Goal: Transaction & Acquisition: Purchase product/service

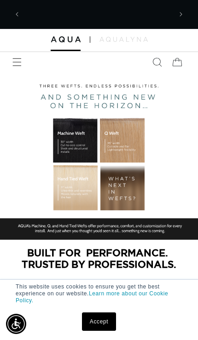
scroll to position [0, 294]
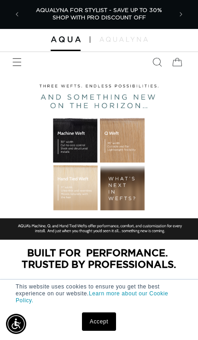
click at [14, 62] on icon "Menu" at bounding box center [16, 62] width 9 height 9
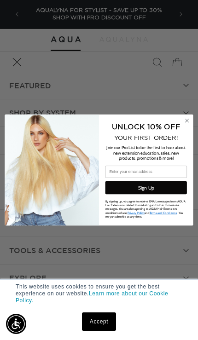
click at [178, 213] on span "By signing up, you agree to receive EMAIL messages from AQUA Hair Extensions re…" at bounding box center [145, 208] width 80 height 19
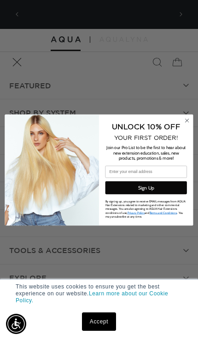
scroll to position [0, 0]
click at [184, 118] on circle "Close dialog" at bounding box center [187, 120] width 8 height 8
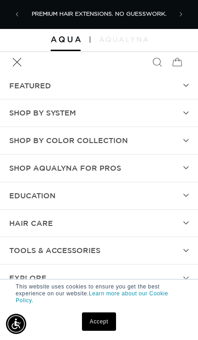
click at [183, 222] on icon at bounding box center [186, 223] width 6 height 4
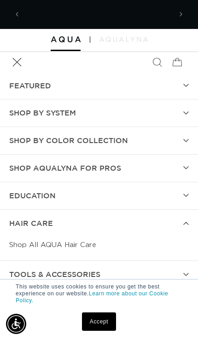
click at [56, 238] on link "Shop All AQUA Hair Care" at bounding box center [98, 245] width 179 height 17
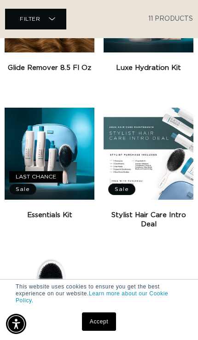
click at [44, 211] on link "Essentials Kit" at bounding box center [50, 215] width 90 height 9
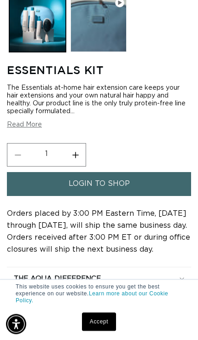
scroll to position [272, 0]
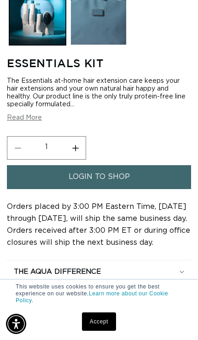
click at [17, 122] on button "Read More" at bounding box center [24, 118] width 35 height 8
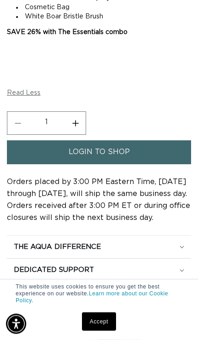
scroll to position [0, 0]
click at [98, 164] on span "login to shop" at bounding box center [99, 151] width 61 height 23
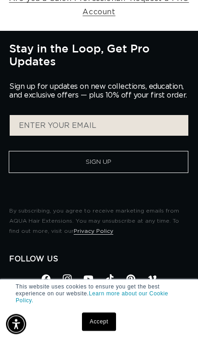
scroll to position [0, 147]
click at [94, 161] on button "Sign Up" at bounding box center [98, 162] width 179 height 22
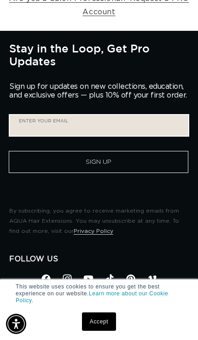
scroll to position [244, 0]
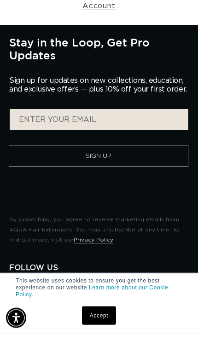
click at [93, 151] on button "Sign Up" at bounding box center [98, 162] width 179 height 22
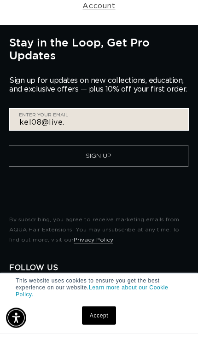
scroll to position [0, 294]
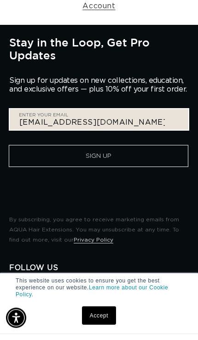
type input "kel08@live.com"
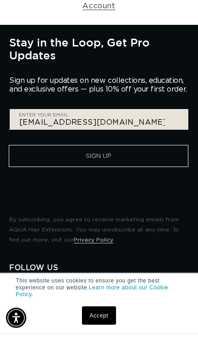
click at [119, 155] on button "Sign Up" at bounding box center [98, 162] width 179 height 22
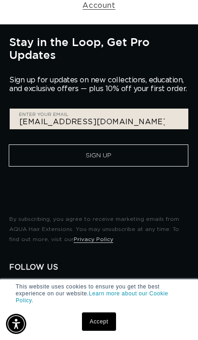
scroll to position [0, 0]
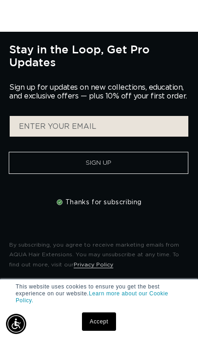
click at [96, 327] on link "Accept" at bounding box center [99, 321] width 34 height 18
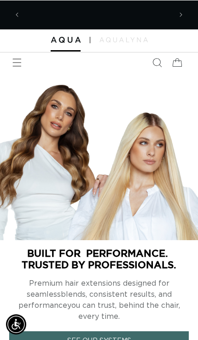
scroll to position [0, 294]
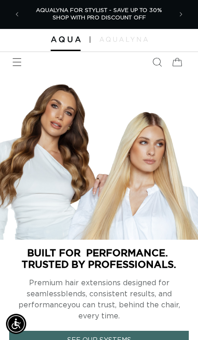
click at [14, 62] on icon "Menu" at bounding box center [16, 62] width 9 height 9
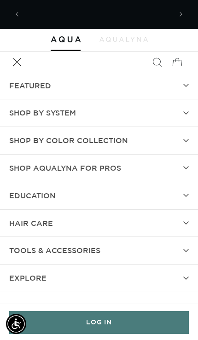
scroll to position [0, 0]
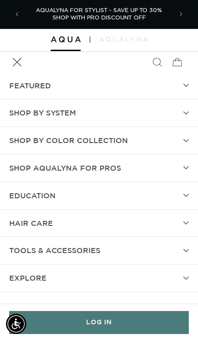
click at [184, 115] on summary "SHOP BY SYSTEM" at bounding box center [99, 112] width 198 height 27
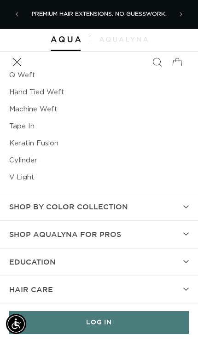
scroll to position [60, 0]
click at [185, 207] on icon at bounding box center [186, 207] width 6 height 4
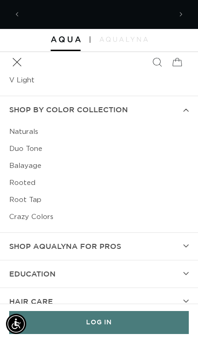
scroll to position [0, 294]
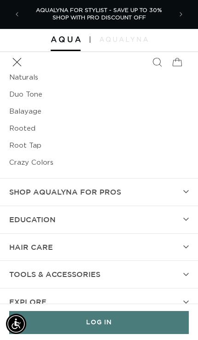
click at [181, 247] on summary "hAIR CARE" at bounding box center [99, 247] width 198 height 27
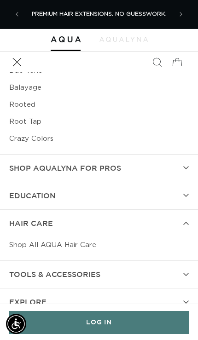
click at [63, 244] on link "Shop All AQUA Hair Care" at bounding box center [98, 245] width 179 height 17
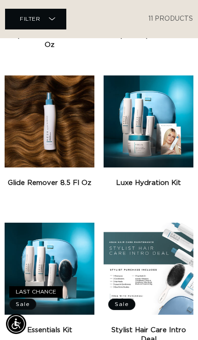
scroll to position [0, 147]
click at [154, 179] on link "Luxe Hydration Kit" at bounding box center [149, 183] width 90 height 9
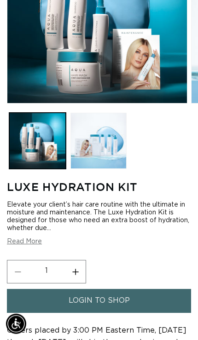
scroll to position [149, 0]
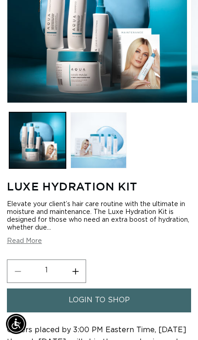
click at [28, 245] on button "Read More" at bounding box center [24, 241] width 35 height 8
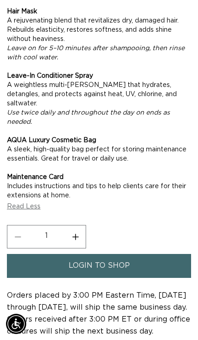
scroll to position [559, 0]
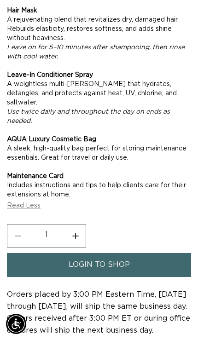
click at [96, 277] on span "login to shop" at bounding box center [99, 264] width 61 height 23
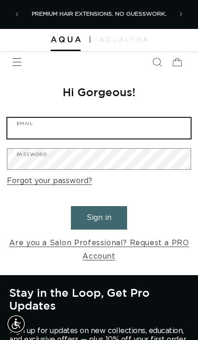
click at [125, 129] on input "Email" at bounding box center [98, 128] width 183 height 21
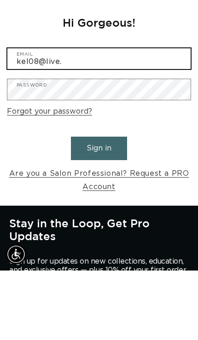
scroll to position [0, 294]
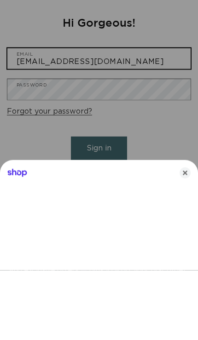
type input "[EMAIL_ADDRESS][DOMAIN_NAME]"
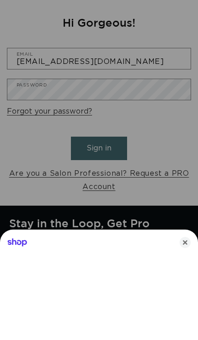
scroll to position [0, 147]
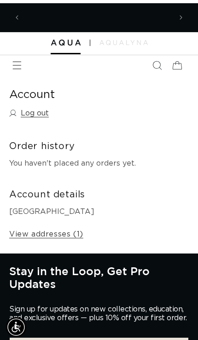
scroll to position [0, 294]
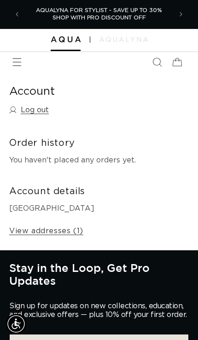
click at [16, 62] on icon "Menu" at bounding box center [16, 62] width 9 height 9
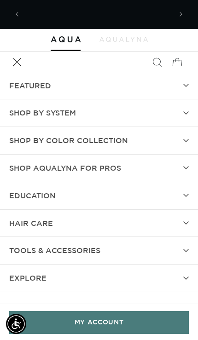
click at [182, 223] on summary "hAIR CARE" at bounding box center [99, 223] width 198 height 27
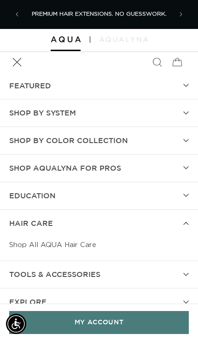
click at [80, 244] on link "Shop All AQUA Hair Care" at bounding box center [98, 245] width 179 height 17
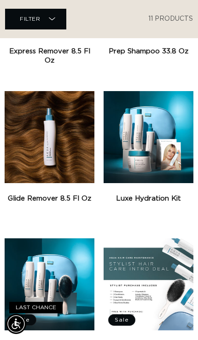
scroll to position [0, 294]
click at [147, 196] on link "Luxe Hydration Kit" at bounding box center [149, 198] width 90 height 9
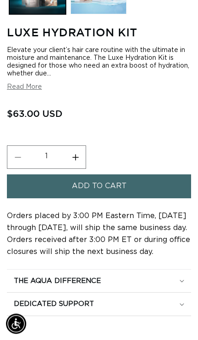
scroll to position [304, 0]
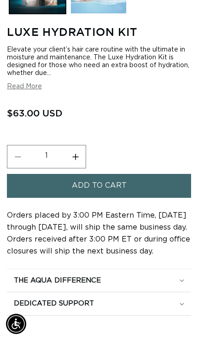
click at [106, 197] on span "Add to cart" at bounding box center [99, 185] width 55 height 23
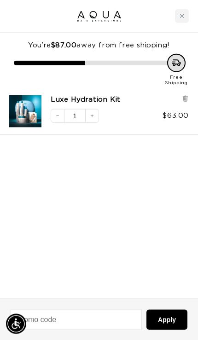
scroll to position [494, 0]
click at [184, 15] on icon "Close cart" at bounding box center [181, 16] width 5 height 5
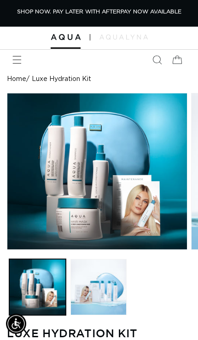
scroll to position [0, 0]
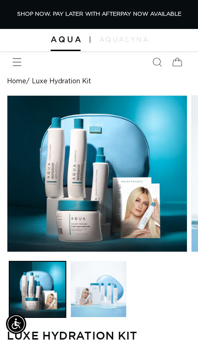
click at [15, 61] on icon "Menu" at bounding box center [17, 62] width 9 height 8
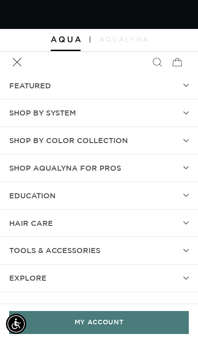
scroll to position [0, 348]
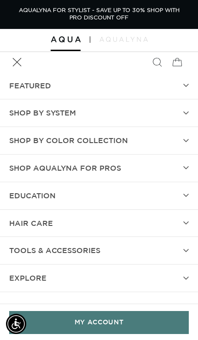
click at [185, 249] on icon at bounding box center [186, 250] width 5 height 2
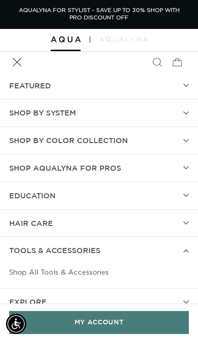
click at [83, 271] on link "Shop All Tools & Accessories" at bounding box center [98, 272] width 179 height 17
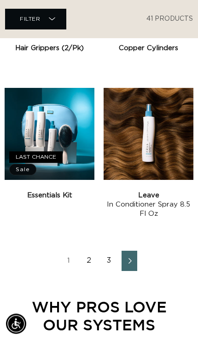
scroll to position [1654, 0]
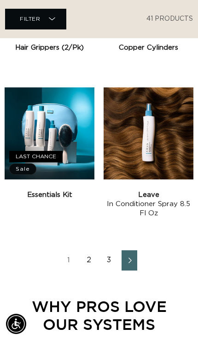
click at [47, 194] on link "Essentials Kit" at bounding box center [50, 194] width 90 height 9
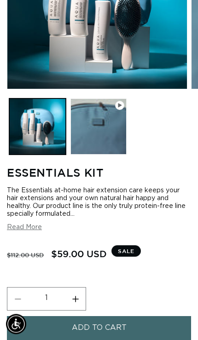
scroll to position [162, 0]
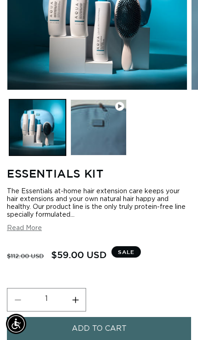
click at [28, 232] on button "Read More" at bounding box center [24, 229] width 35 height 8
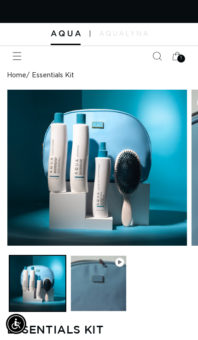
scroll to position [0, 0]
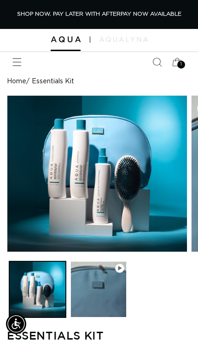
click at [181, 61] on span "1" at bounding box center [181, 65] width 2 height 8
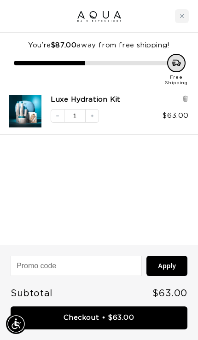
scroll to position [0, 348]
click at [181, 13] on div "Close cart" at bounding box center [182, 16] width 14 height 14
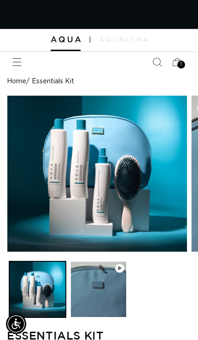
scroll to position [0, 0]
click at [17, 63] on icon "Menu" at bounding box center [16, 62] width 9 height 9
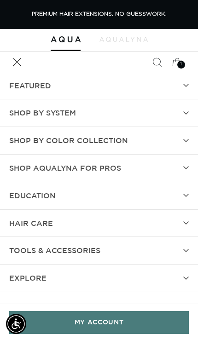
click at [183, 221] on icon at bounding box center [186, 223] width 6 height 4
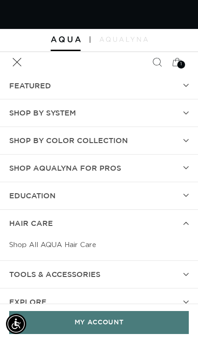
scroll to position [0, 174]
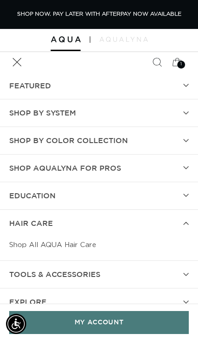
click at [73, 243] on link "Shop All AQUA Hair Care" at bounding box center [98, 245] width 179 height 17
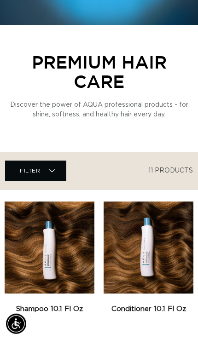
scroll to position [215, 0]
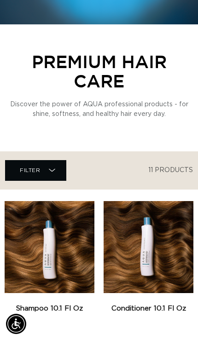
click at [56, 304] on link "Shampoo 10.1 fl oz" at bounding box center [50, 308] width 90 height 9
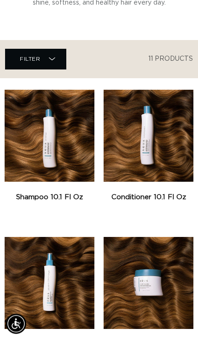
scroll to position [328, 0]
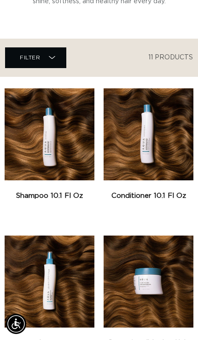
click at [155, 191] on link "Conditioner 10.1 fl oz" at bounding box center [149, 195] width 90 height 9
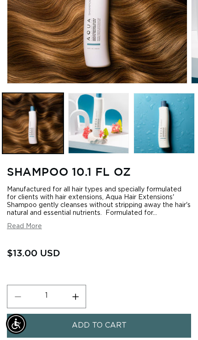
scroll to position [0, 174]
click at [25, 231] on button "Read More" at bounding box center [24, 227] width 35 height 8
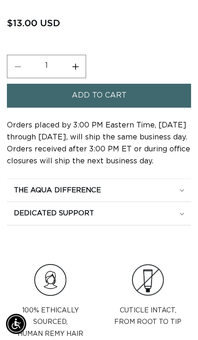
click at [101, 107] on span "Add to cart" at bounding box center [99, 95] width 55 height 23
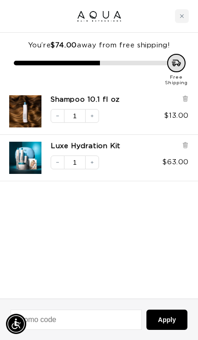
click at [181, 16] on icon "Close cart" at bounding box center [181, 16] width 5 height 5
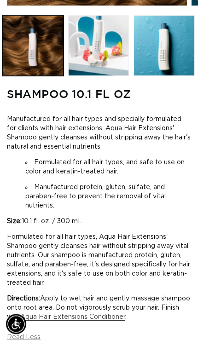
scroll to position [241, 0]
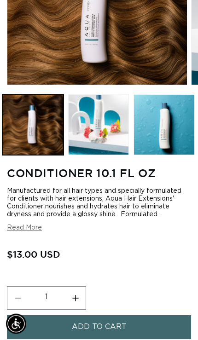
scroll to position [0, 174]
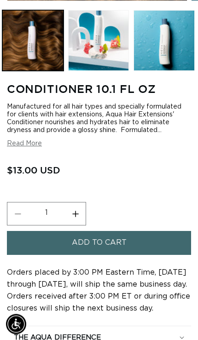
click at [108, 254] on span "Add to cart" at bounding box center [99, 242] width 55 height 23
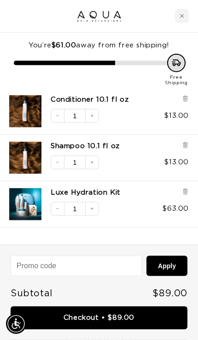
scroll to position [0, 348]
click at [103, 313] on link "Checkout • $89.00" at bounding box center [99, 317] width 177 height 23
click at [85, 190] on link "Luxe Hydration Kit" at bounding box center [86, 192] width 70 height 9
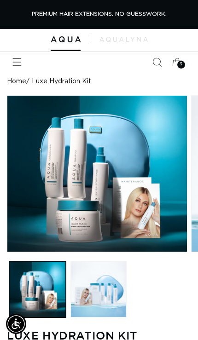
click at [177, 63] on div "3 3" at bounding box center [181, 65] width 8 height 8
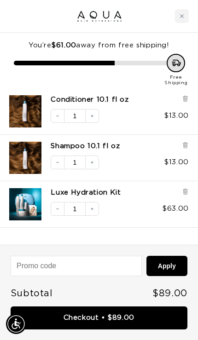
scroll to position [0, 174]
click at [121, 318] on link "Checkout • $89.00" at bounding box center [99, 317] width 177 height 23
